Goal: Communication & Community: Participate in discussion

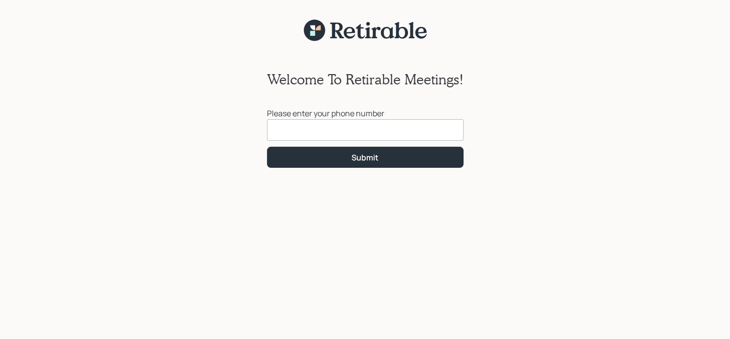
click at [271, 131] on input at bounding box center [365, 130] width 197 height 22
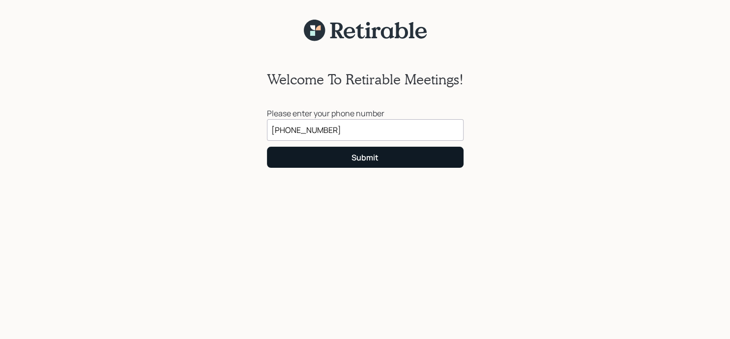
type input "[PHONE_NUMBER]"
click at [310, 156] on button "Submit" at bounding box center [365, 157] width 197 height 21
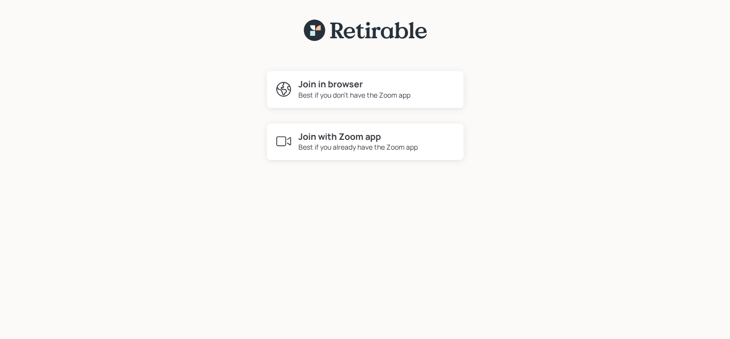
click at [315, 88] on h4 "Join in browser" at bounding box center [354, 84] width 112 height 11
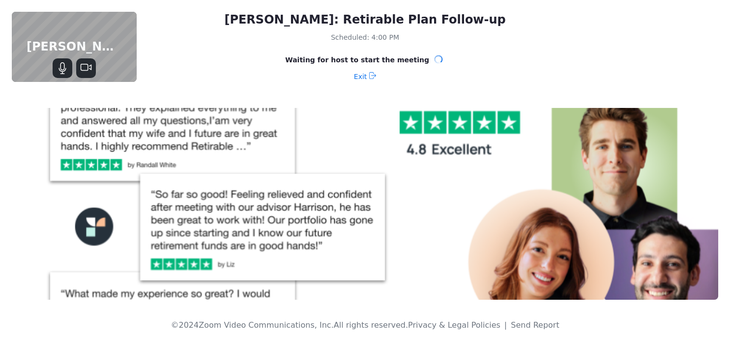
click at [728, 156] on div "[PERSON_NAME]: Retirable Plan Follow-up Scheduled: 4:00 PM Waiting for host to …" at bounding box center [365, 169] width 730 height 339
click at [61, 70] on icon "Mute" at bounding box center [62, 68] width 12 height 12
click at [61, 70] on icon "Unmute" at bounding box center [62, 68] width 8 height 8
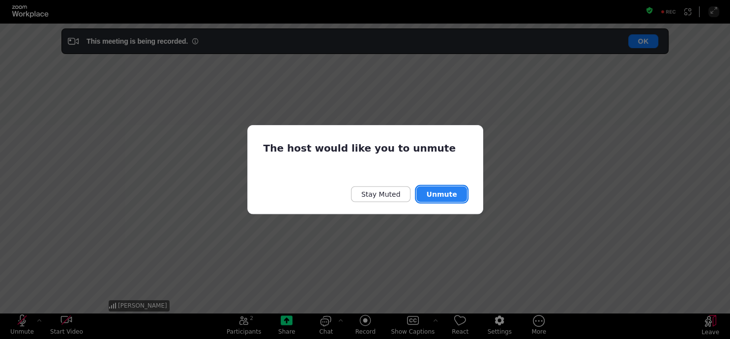
click at [443, 197] on button "Unmute" at bounding box center [441, 195] width 50 height 16
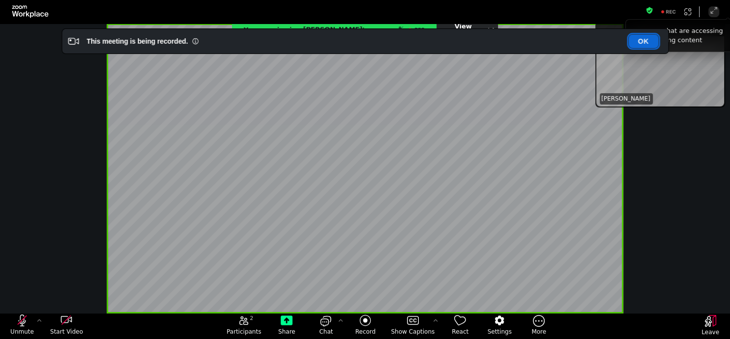
click at [644, 38] on button "OK" at bounding box center [643, 41] width 30 height 14
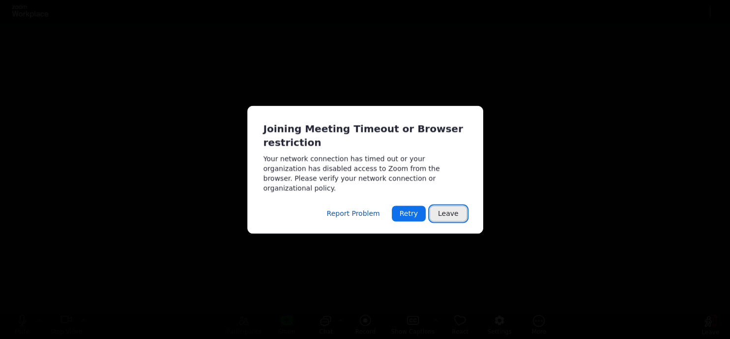
click at [447, 207] on button "Leave" at bounding box center [447, 214] width 37 height 16
